Goal: Task Accomplishment & Management: Use online tool/utility

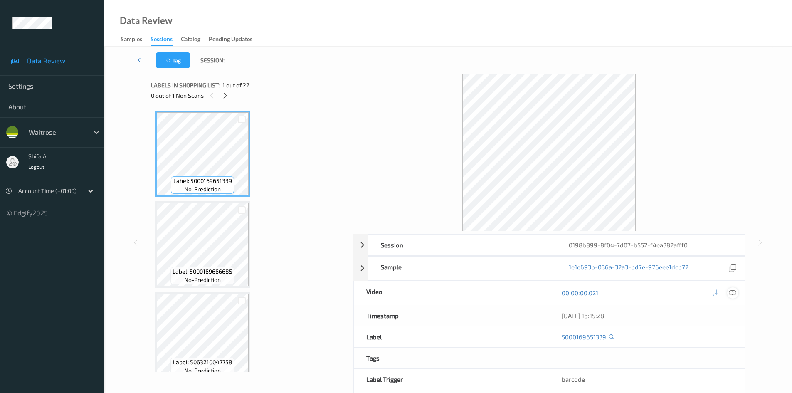
click at [734, 294] on icon at bounding box center [732, 292] width 7 height 7
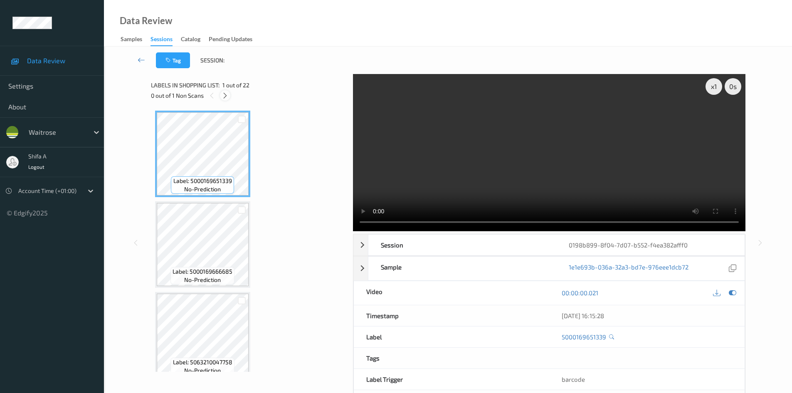
click at [223, 100] on div at bounding box center [225, 95] width 10 height 10
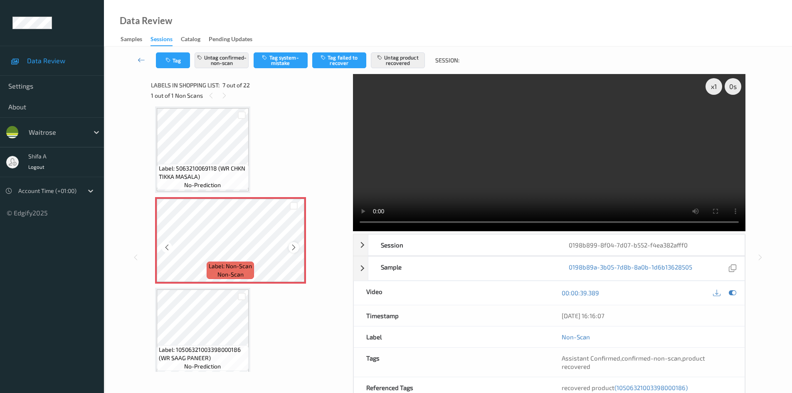
click at [294, 246] on icon at bounding box center [293, 247] width 7 height 7
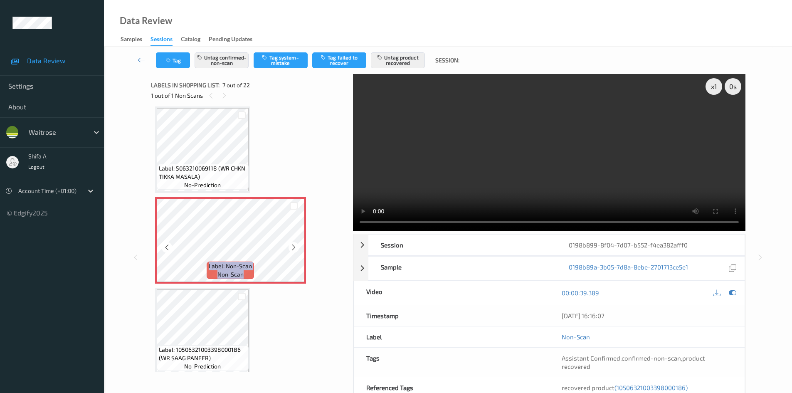
click at [294, 246] on icon at bounding box center [293, 247] width 7 height 7
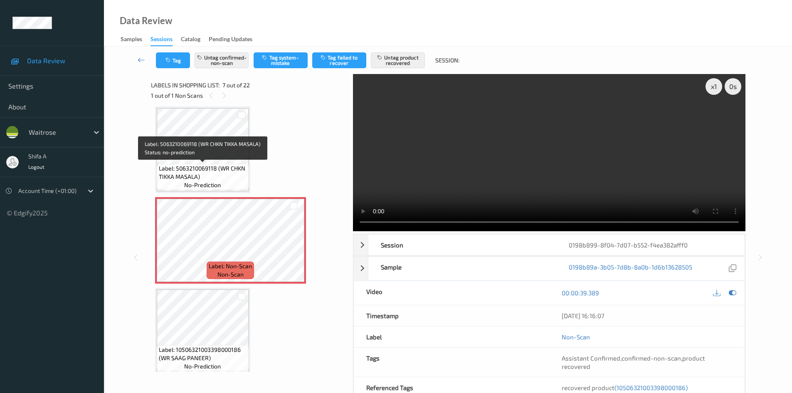
click at [197, 170] on span "Label: 5063210069118 (WR CHKN TIKKA MASALA)" at bounding box center [203, 172] width 88 height 17
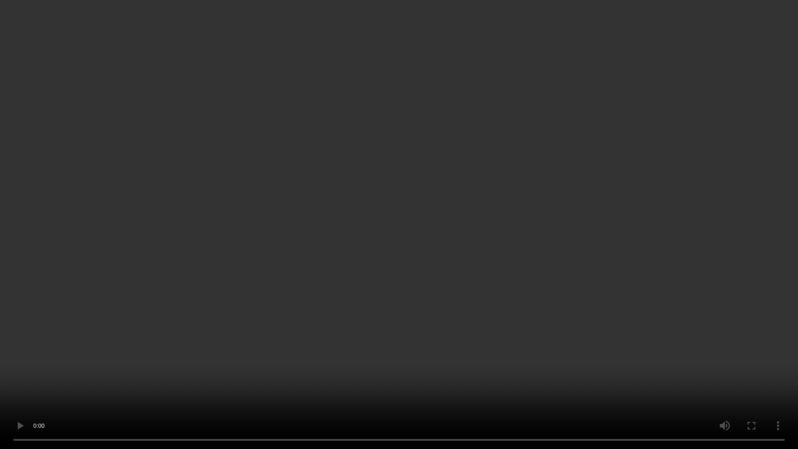
click at [347, 329] on video at bounding box center [399, 224] width 798 height 449
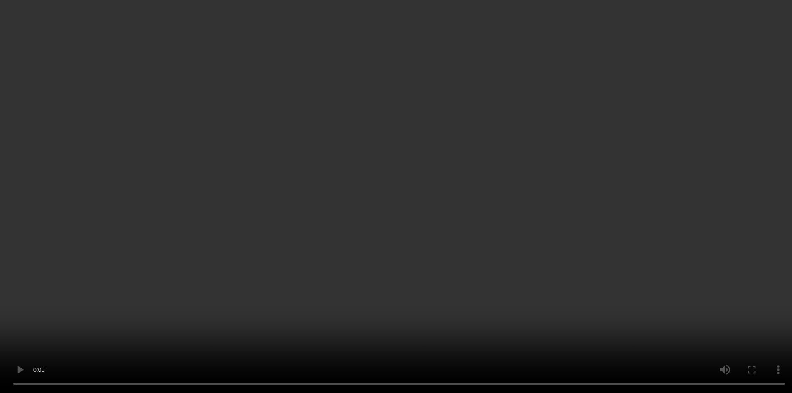
scroll to position [541, 0]
